Goal: Transaction & Acquisition: Purchase product/service

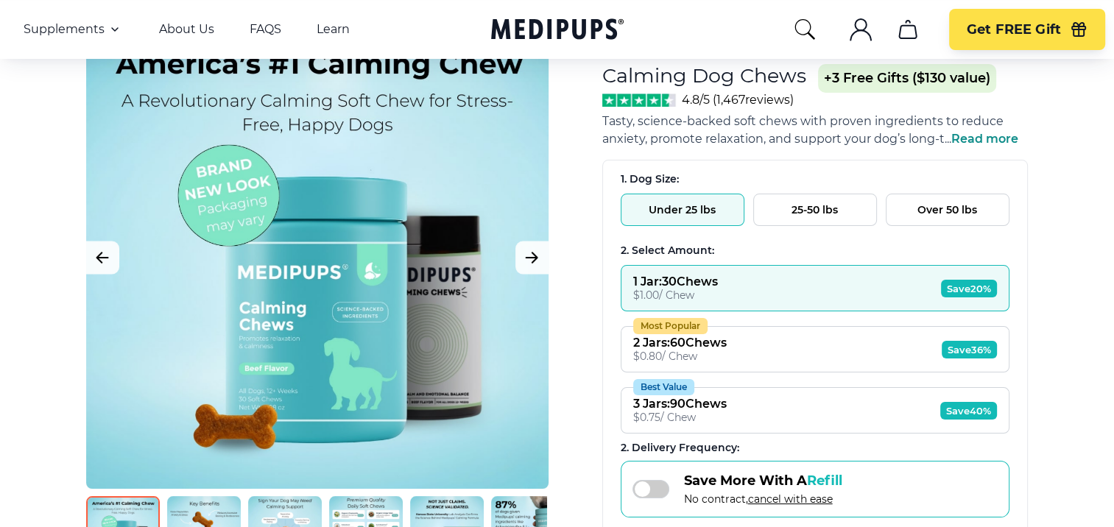
scroll to position [98, 0]
click at [1001, 136] on span "Read more" at bounding box center [984, 138] width 67 height 14
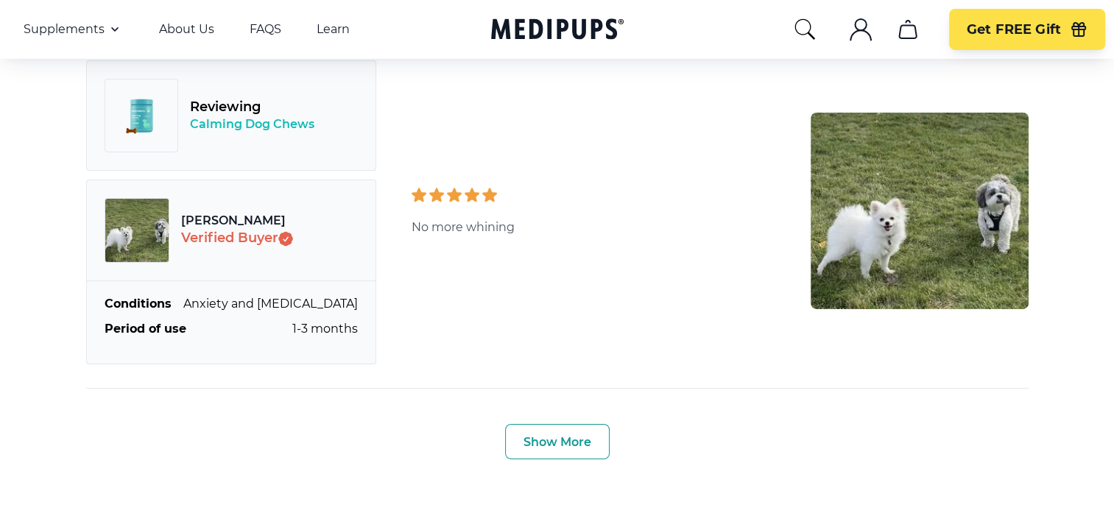
scroll to position [5055, 0]
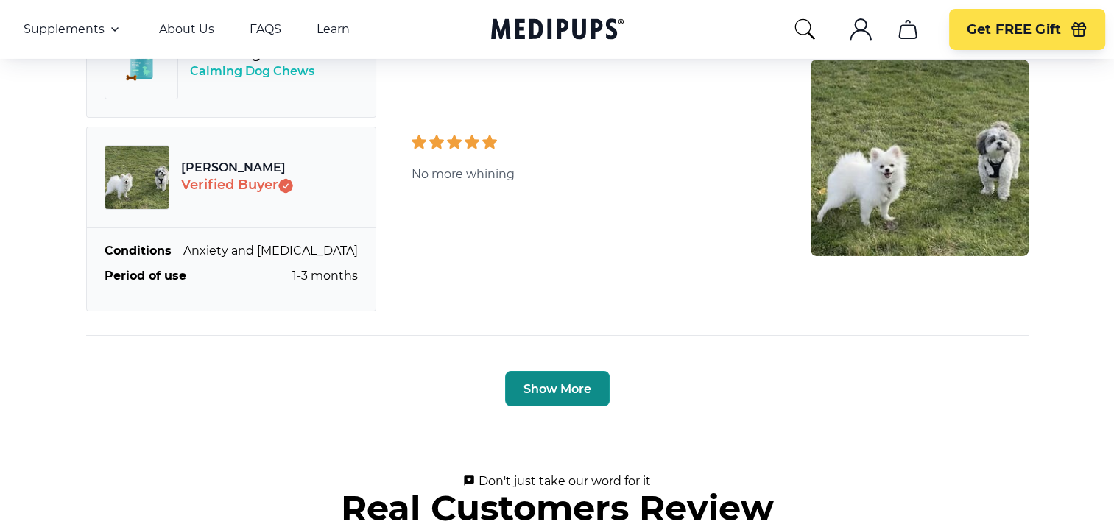
click at [530, 406] on button "Show More" at bounding box center [557, 388] width 105 height 35
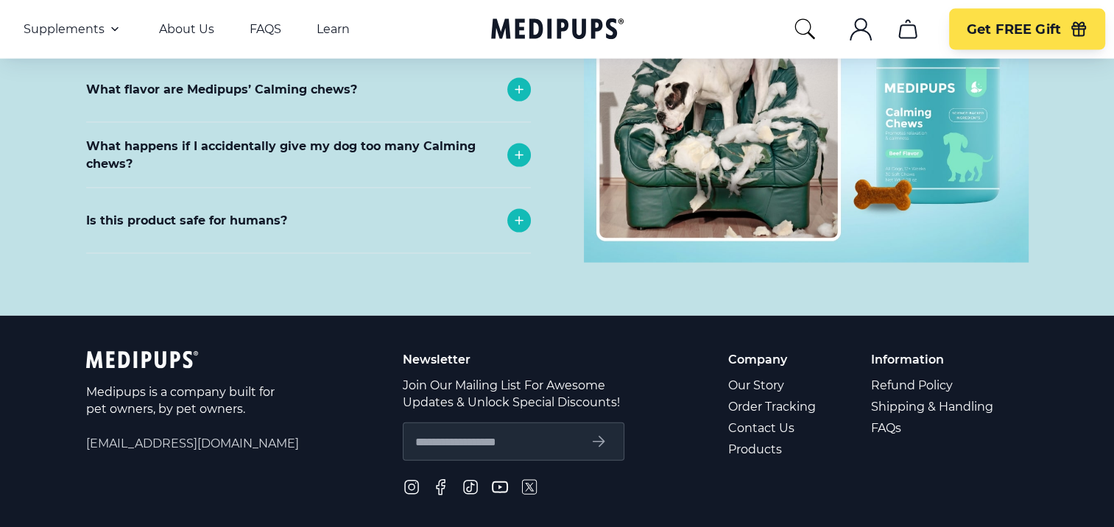
scroll to position [8688, 0]
click at [513, 163] on icon at bounding box center [519, 155] width 18 height 18
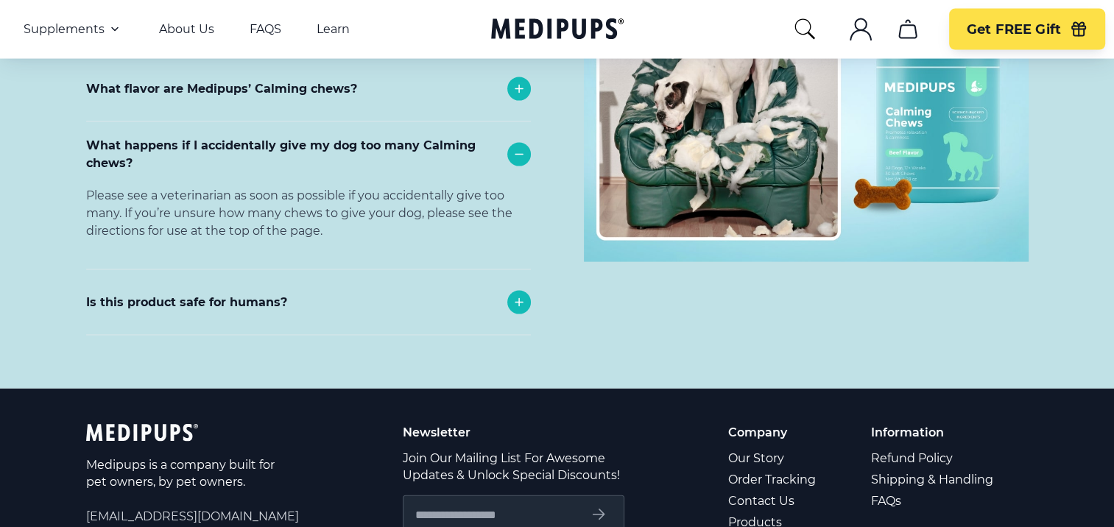
click at [521, 311] on icon at bounding box center [519, 303] width 18 height 18
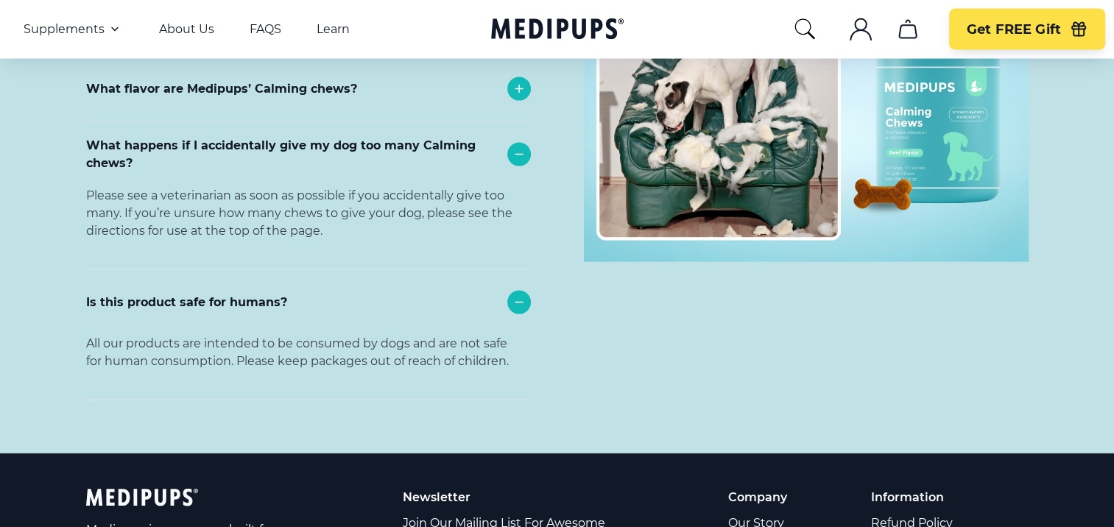
click at [515, 98] on icon at bounding box center [519, 89] width 18 height 18
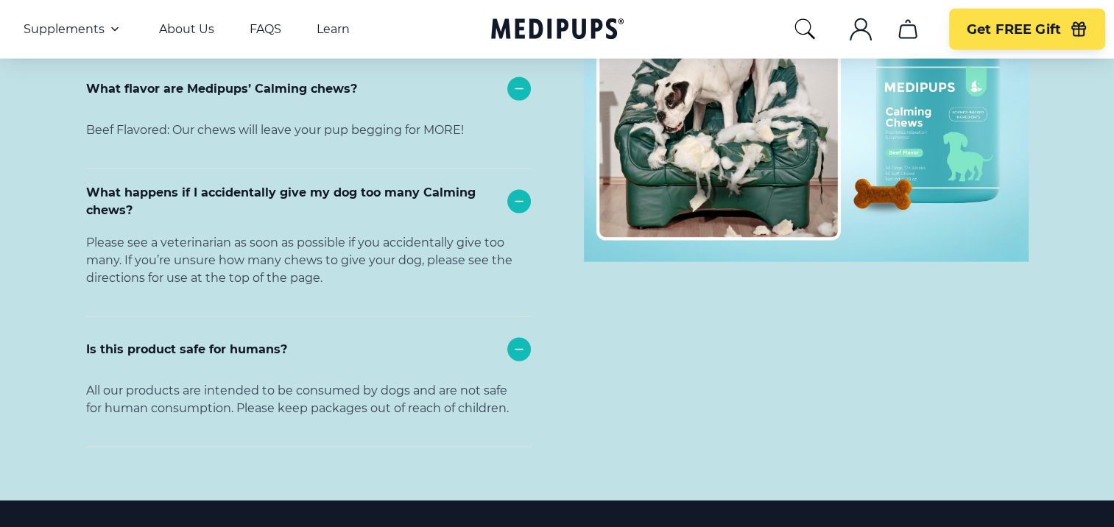
click at [518, 32] on icon at bounding box center [519, 24] width 18 height 18
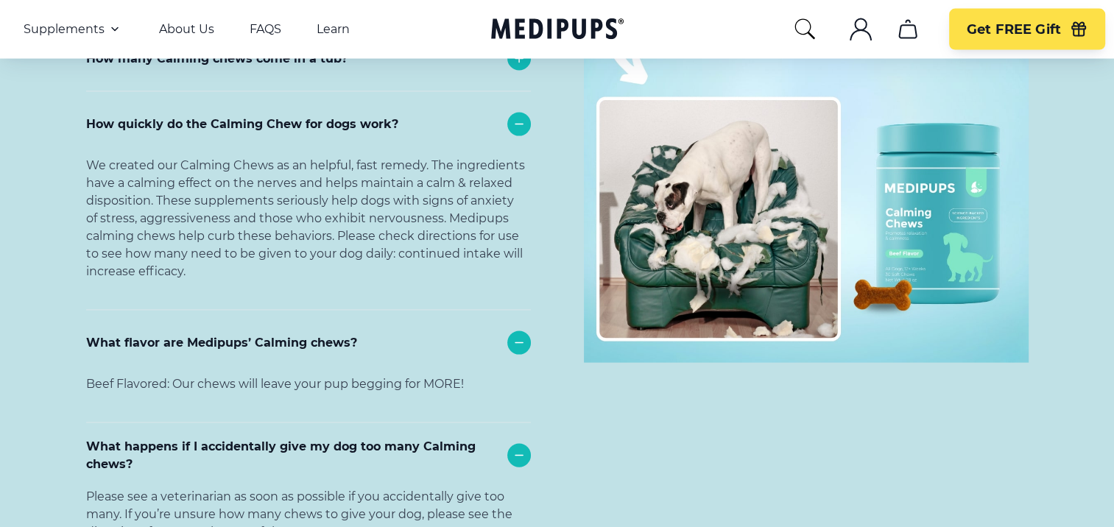
scroll to position [8565, 0]
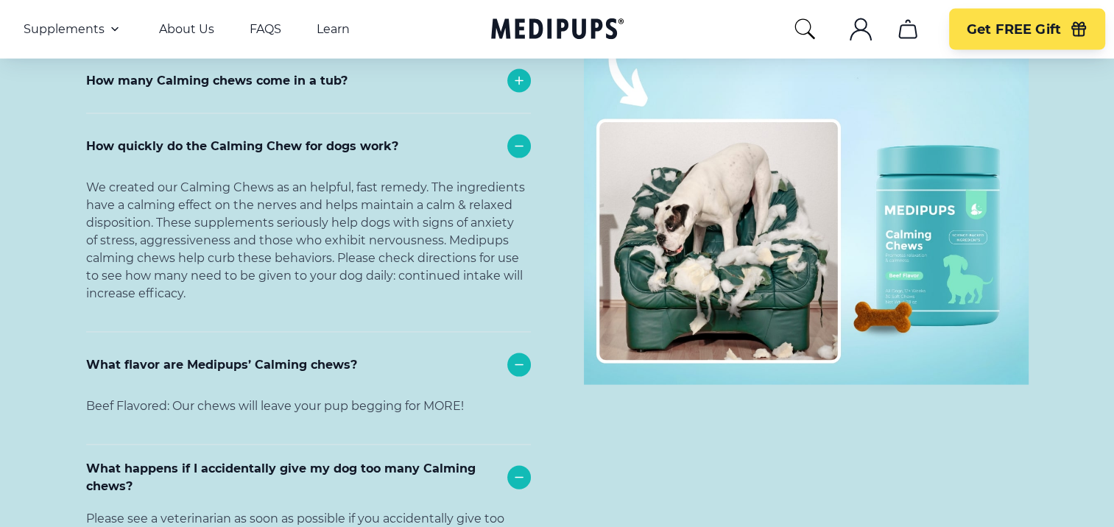
click at [512, 90] on icon at bounding box center [519, 81] width 18 height 18
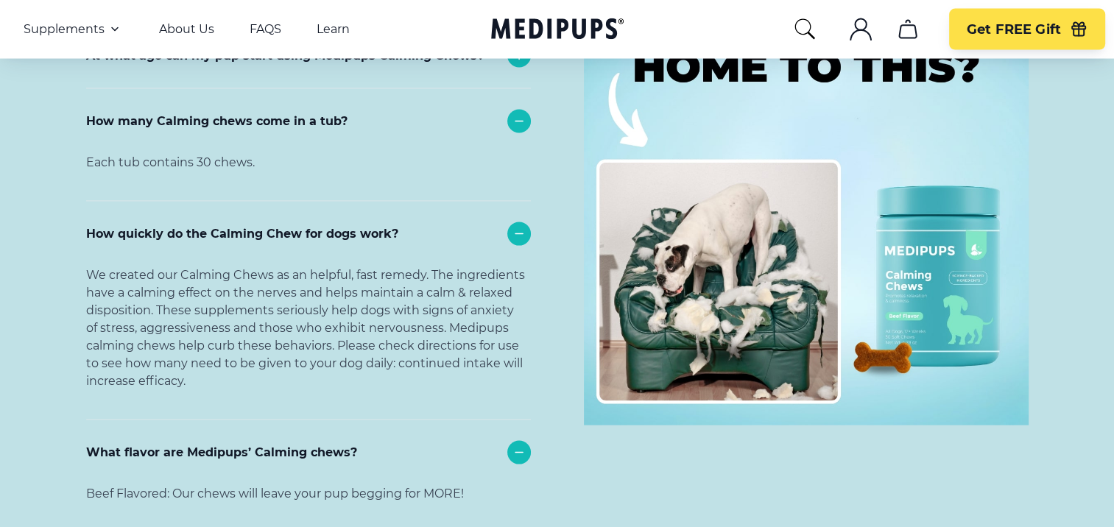
scroll to position [8492, 0]
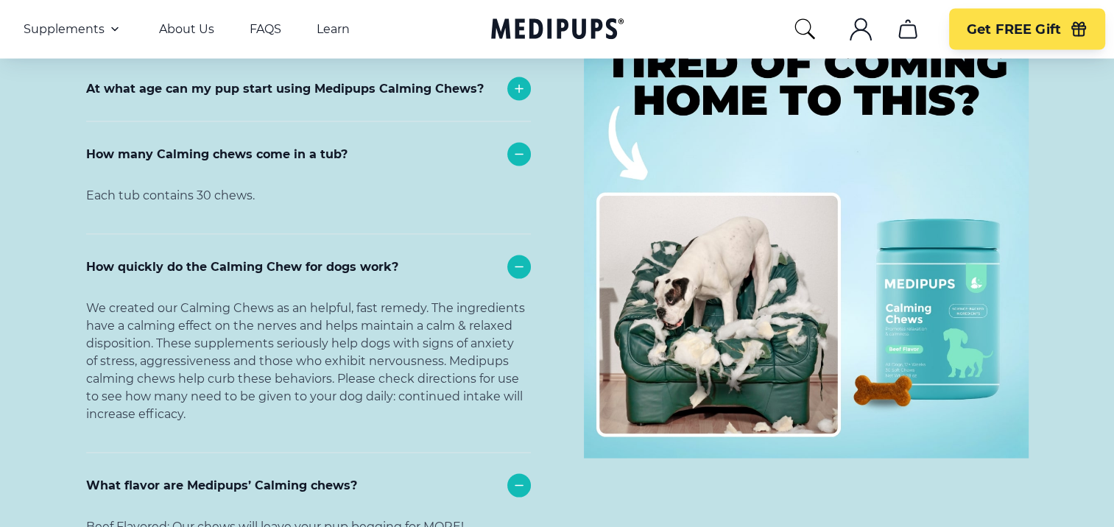
click at [521, 101] on div at bounding box center [519, 89] width 24 height 24
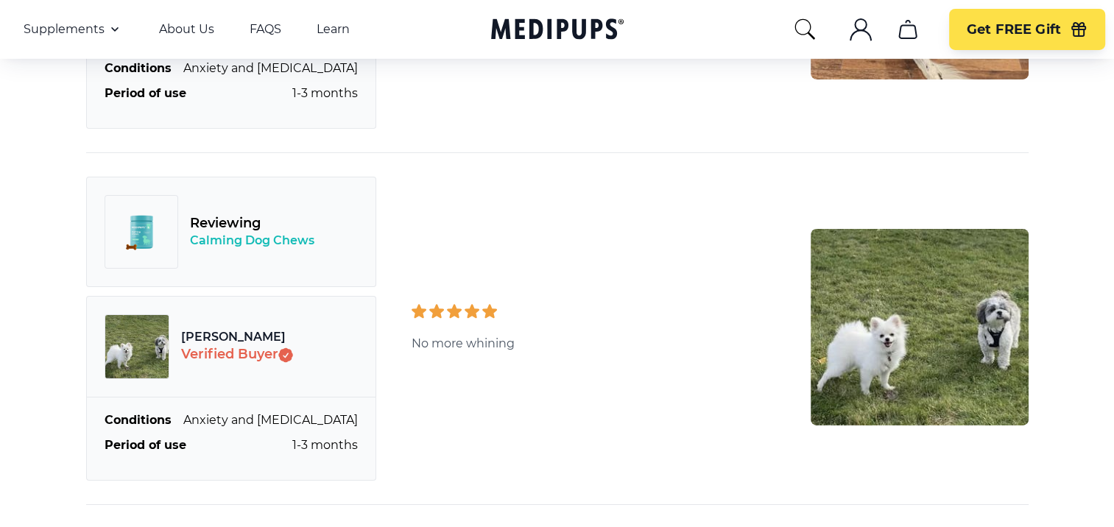
scroll to position [4810, 0]
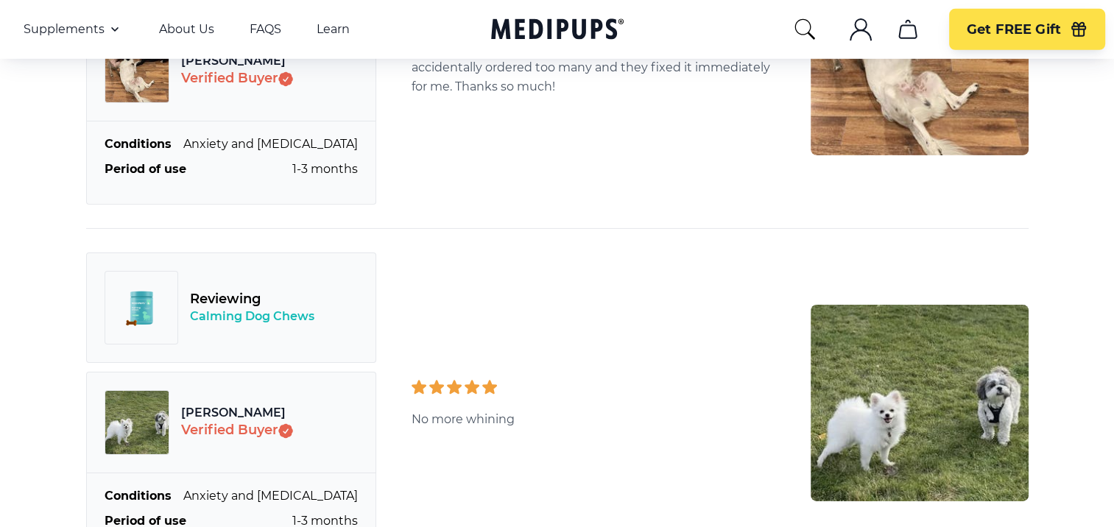
drag, startPoint x: 1119, startPoint y: 41, endPoint x: 1124, endPoint y: 27, distance: 14.9
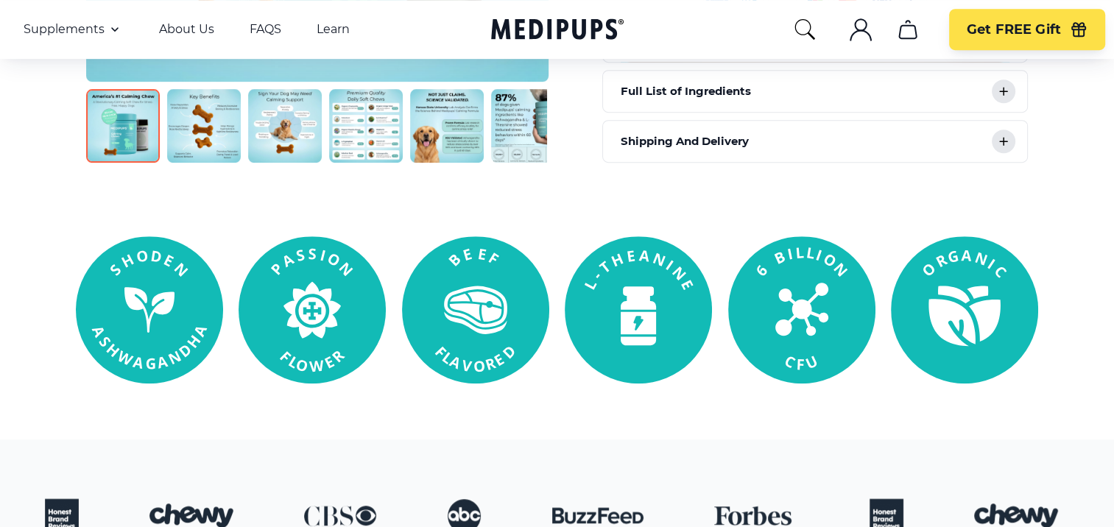
scroll to position [200, 0]
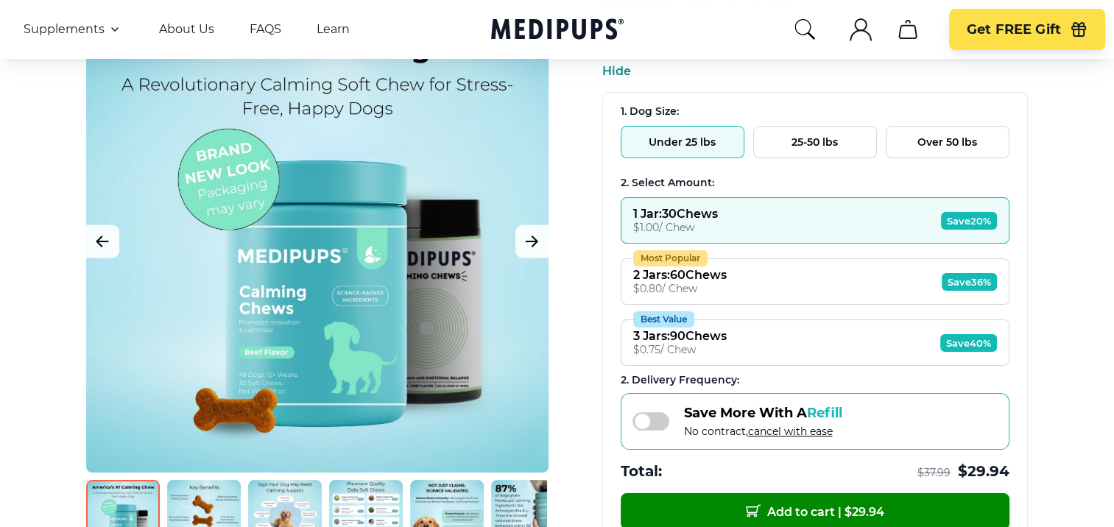
click at [940, 145] on button "Over 50 lbs" at bounding box center [948, 142] width 124 height 32
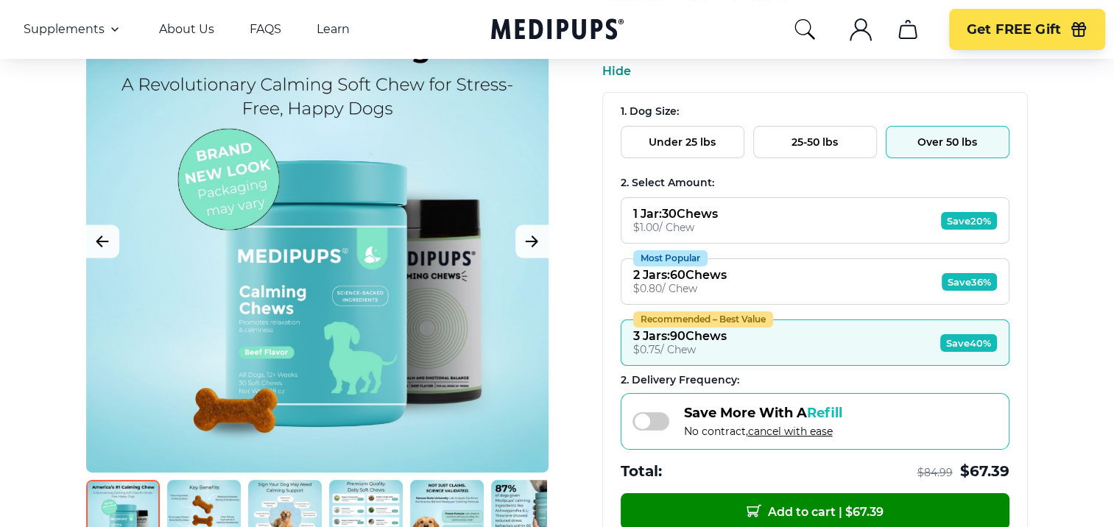
click at [804, 145] on button "25-50 lbs" at bounding box center [815, 142] width 124 height 32
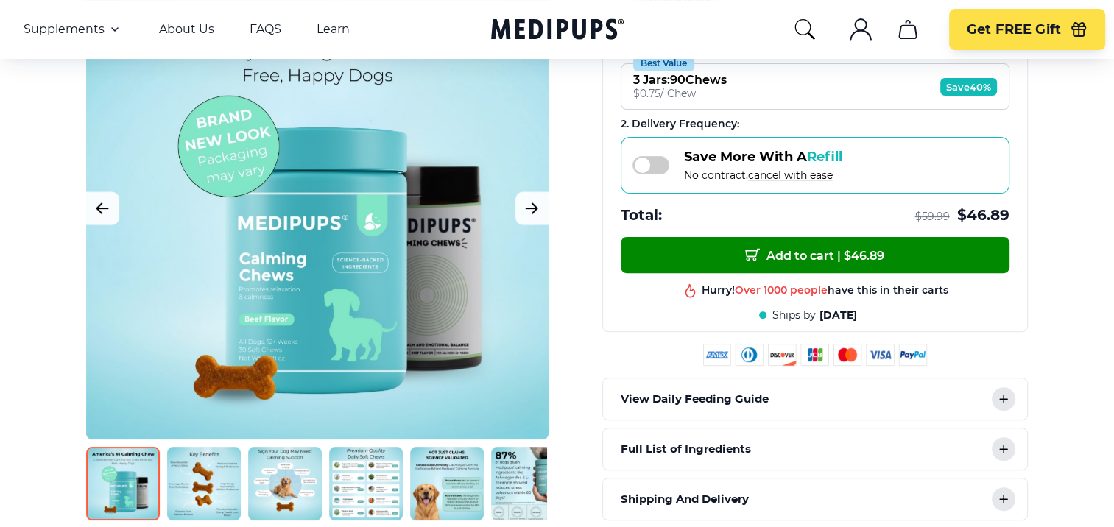
scroll to position [470, 0]
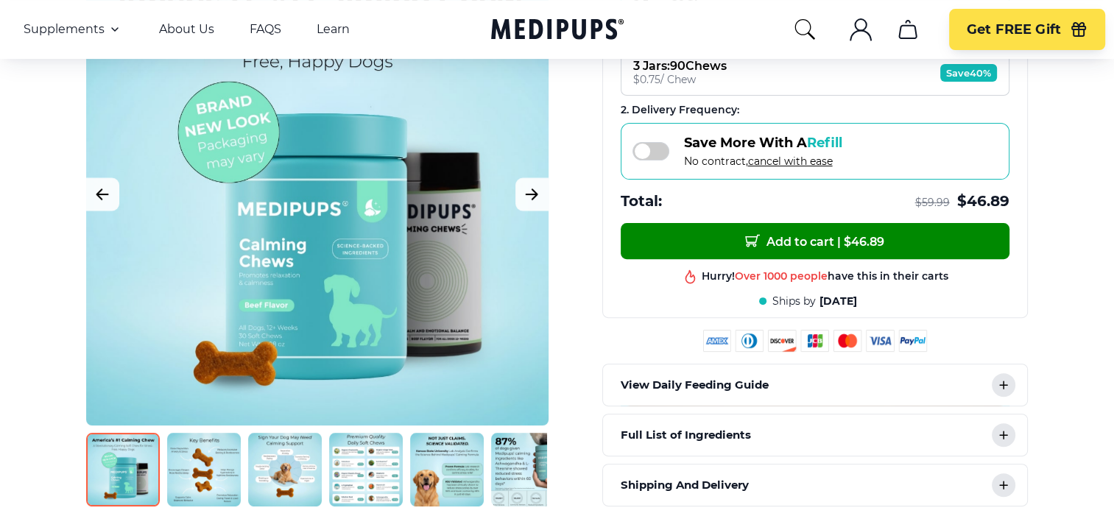
click at [1002, 381] on icon at bounding box center [1003, 384] width 7 height 7
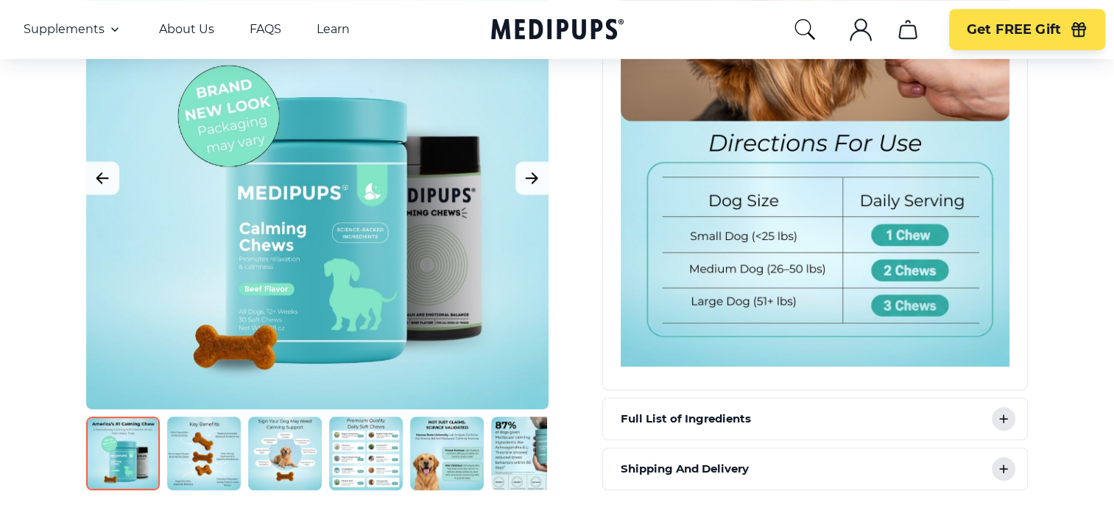
scroll to position [937, 0]
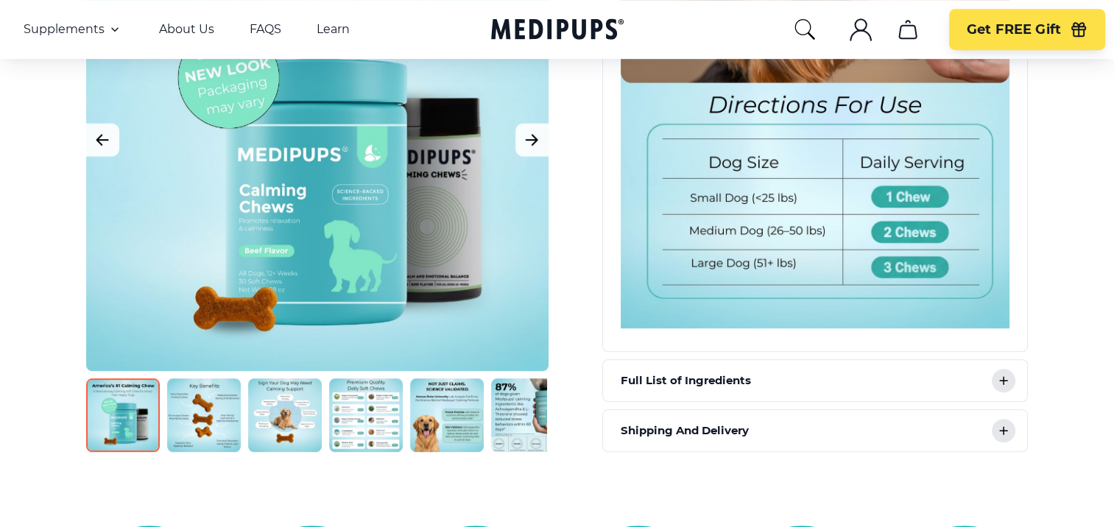
click at [999, 376] on icon at bounding box center [1004, 381] width 18 height 18
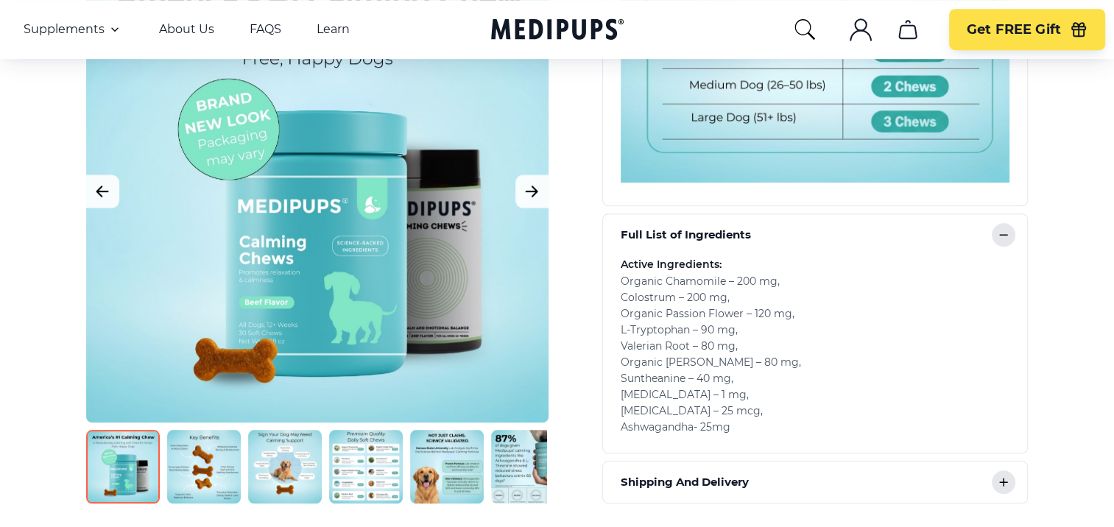
scroll to position [1084, 0]
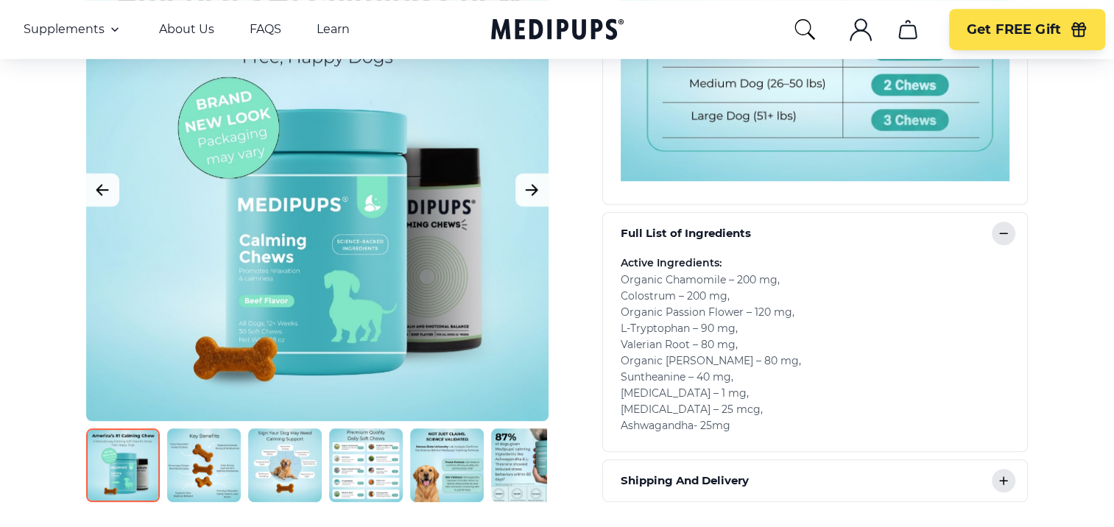
click at [1003, 480] on icon at bounding box center [1004, 481] width 18 height 18
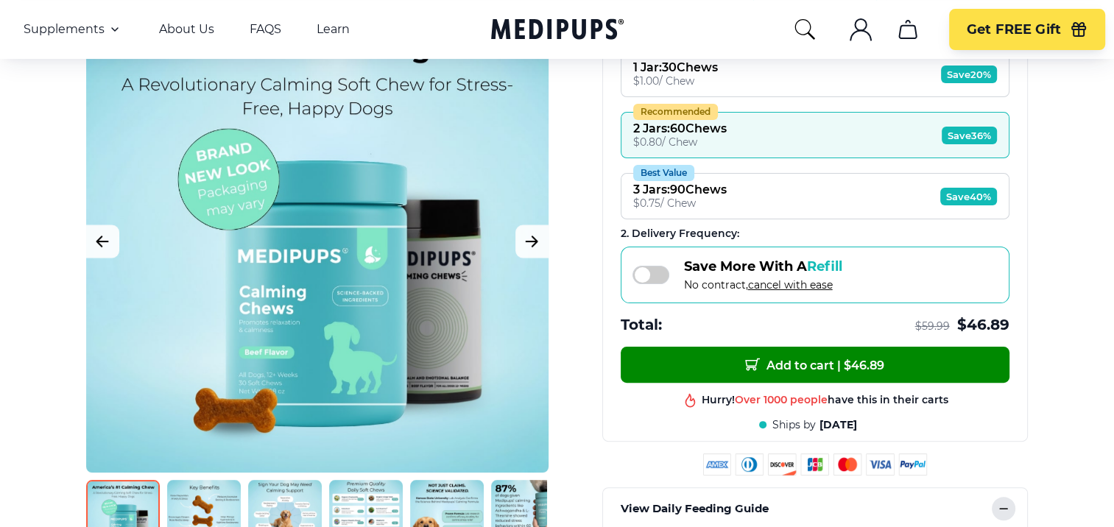
scroll to position [323, 0]
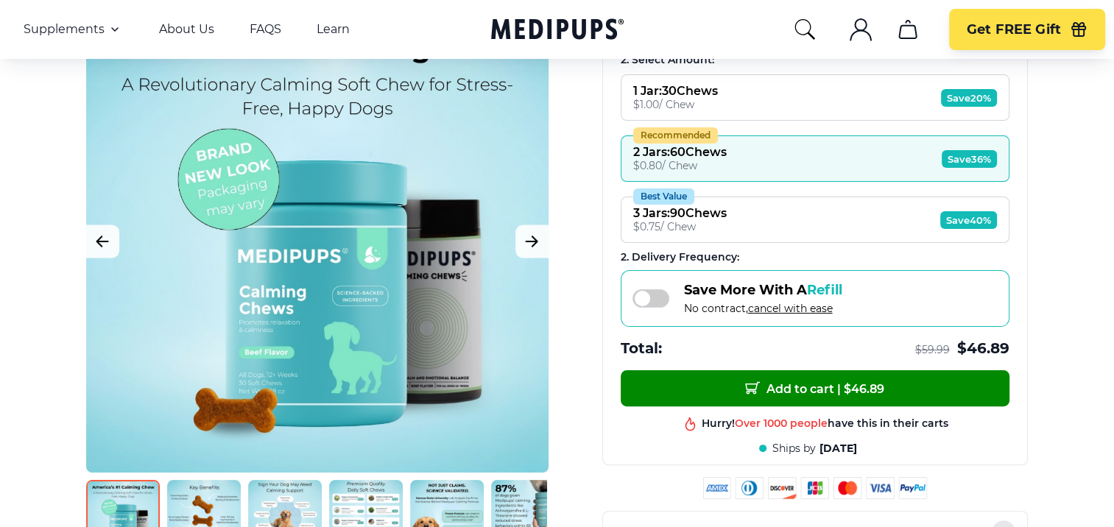
click at [963, 216] on span "Save 40%" at bounding box center [968, 220] width 57 height 18
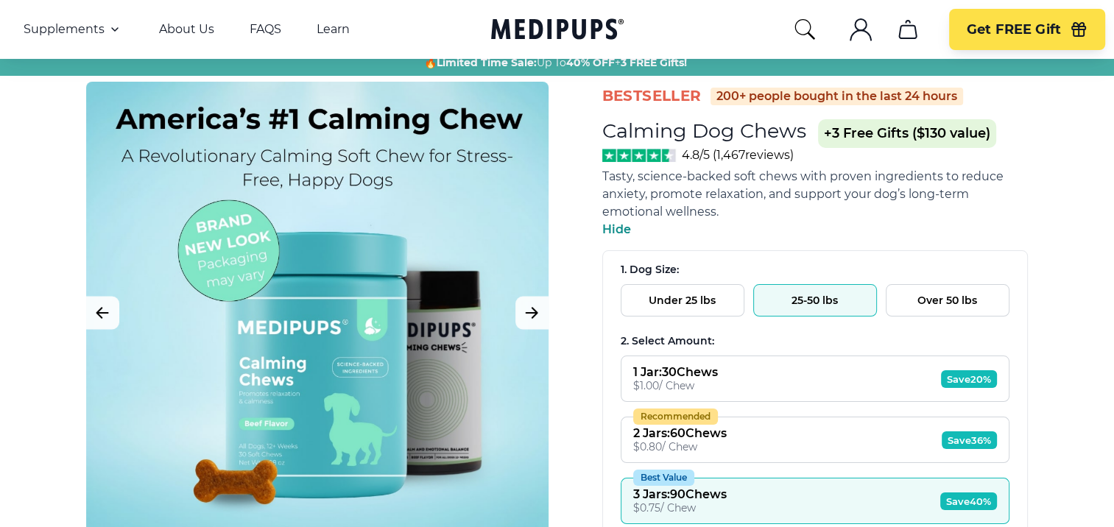
scroll to position [74, 0]
